Goal: Use online tool/utility: Utilize a website feature to perform a specific function

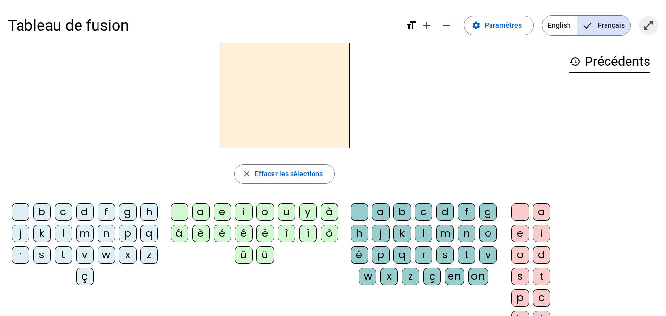
click at [646, 27] on mat-icon "open_in_full" at bounding box center [649, 26] width 12 height 12
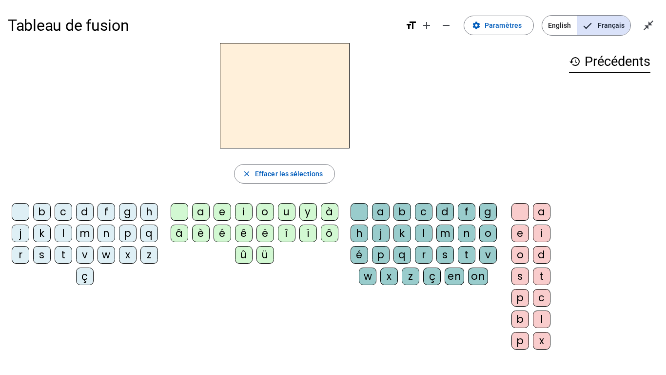
click at [72, 254] on div "t" at bounding box center [64, 255] width 18 height 18
click at [201, 209] on div "a" at bounding box center [201, 212] width 18 height 18
click at [432, 211] on div "c" at bounding box center [424, 212] width 18 height 18
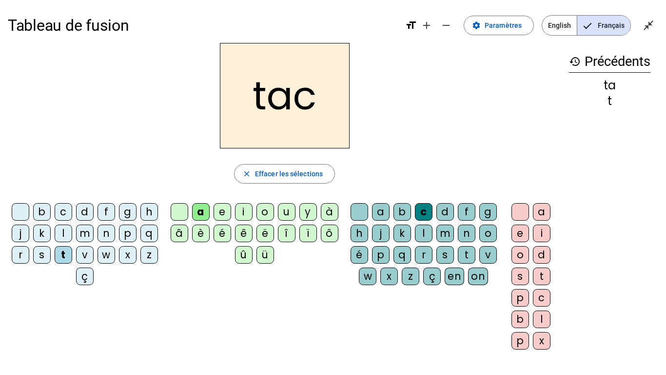
click at [368, 210] on div at bounding box center [360, 212] width 18 height 18
click at [220, 212] on div "e" at bounding box center [223, 212] width 18 height 18
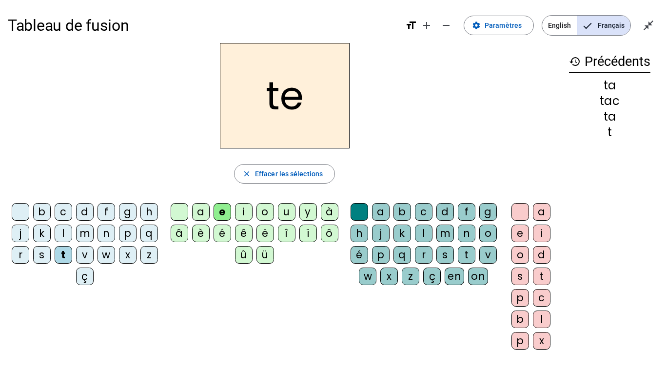
click at [29, 232] on div "j" at bounding box center [21, 233] width 18 height 18
click at [94, 209] on div "d" at bounding box center [85, 212] width 18 height 18
click at [94, 233] on div "m" at bounding box center [85, 233] width 18 height 18
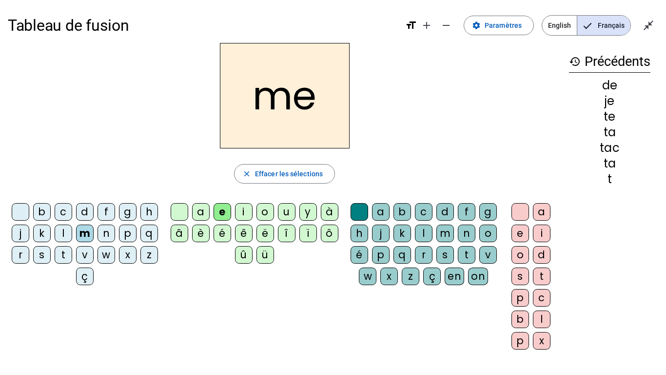
click at [201, 210] on div "a" at bounding box center [201, 212] width 18 height 18
click at [72, 237] on div "l" at bounding box center [64, 233] width 18 height 18
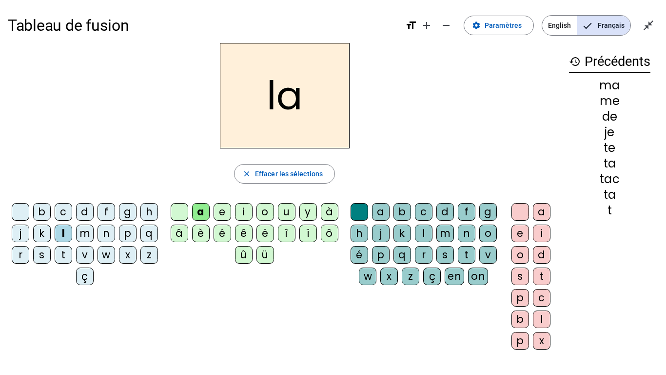
click at [433, 212] on div "c" at bounding box center [424, 212] width 18 height 18
